Goal: Find specific page/section: Find specific page/section

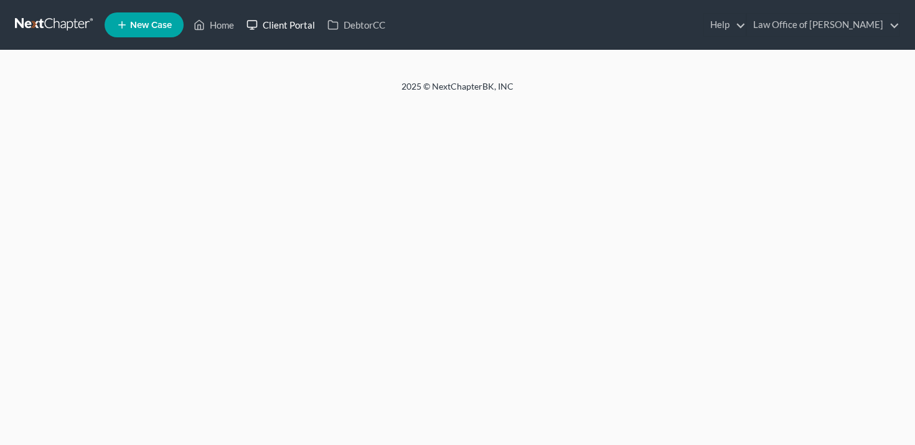
click at [282, 35] on link "Client Portal" at bounding box center [280, 25] width 81 height 22
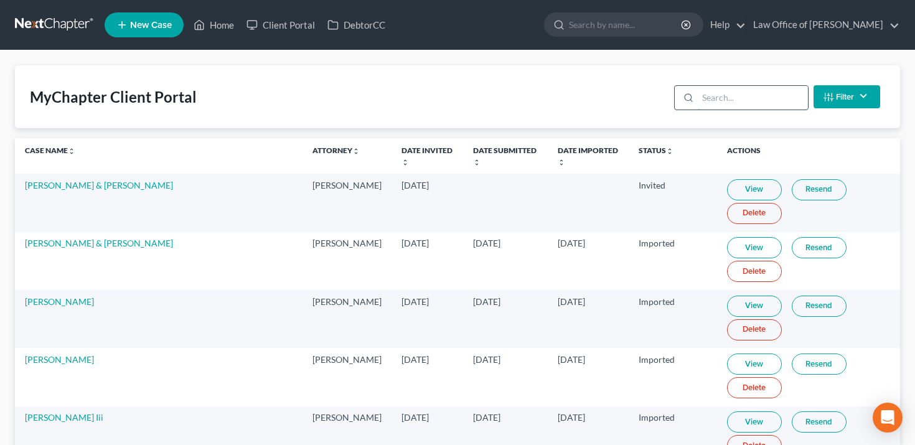
click at [757, 98] on input "search" at bounding box center [753, 98] width 110 height 24
paste input "431699"
type input "431699"
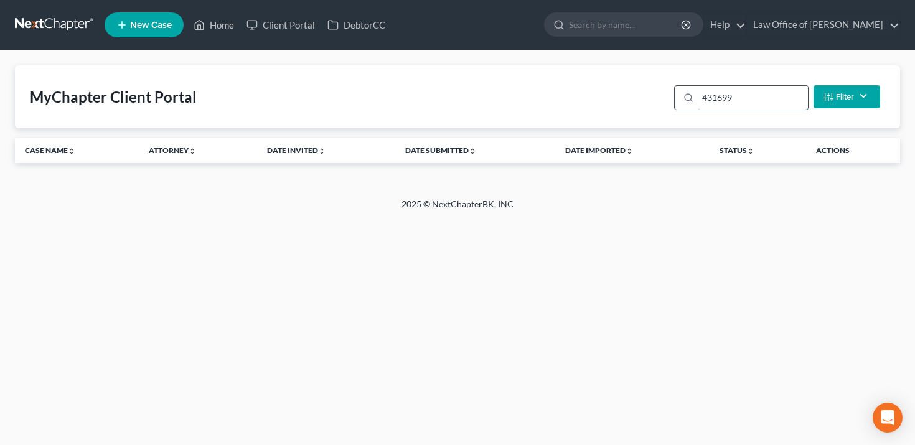
click at [752, 96] on input "431699" at bounding box center [753, 98] width 110 height 24
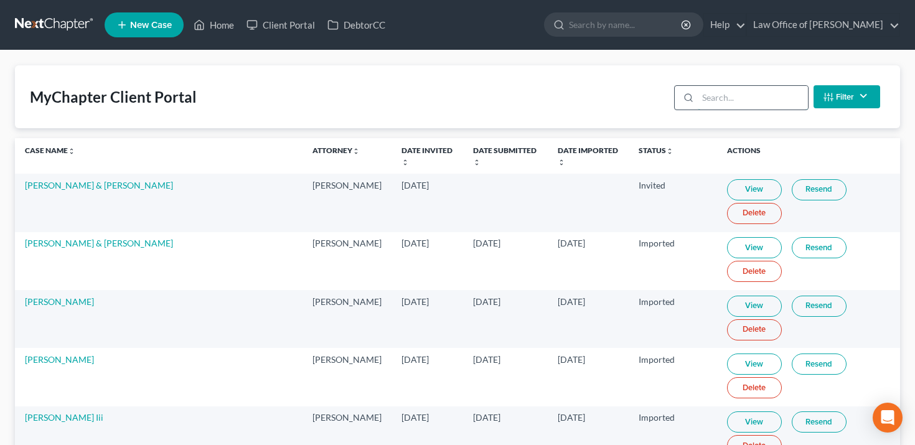
click at [731, 106] on input "search" at bounding box center [753, 98] width 110 height 24
paste input "[PERSON_NAME]"
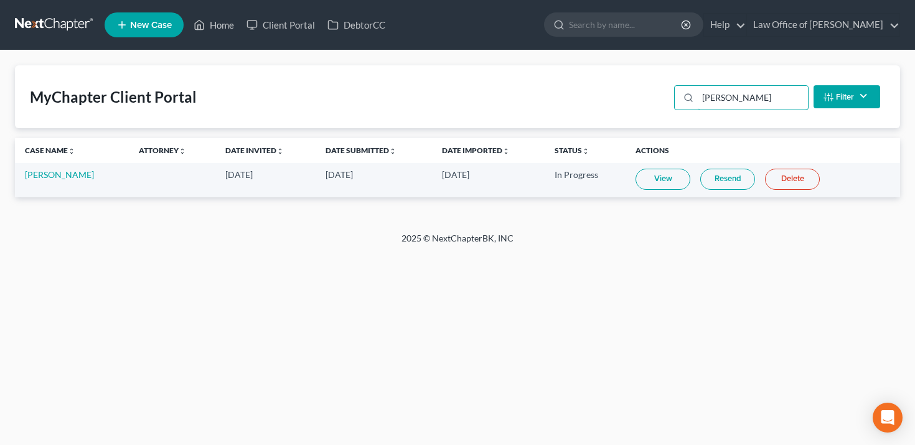
type input "[PERSON_NAME]"
